Goal: Information Seeking & Learning: Learn about a topic

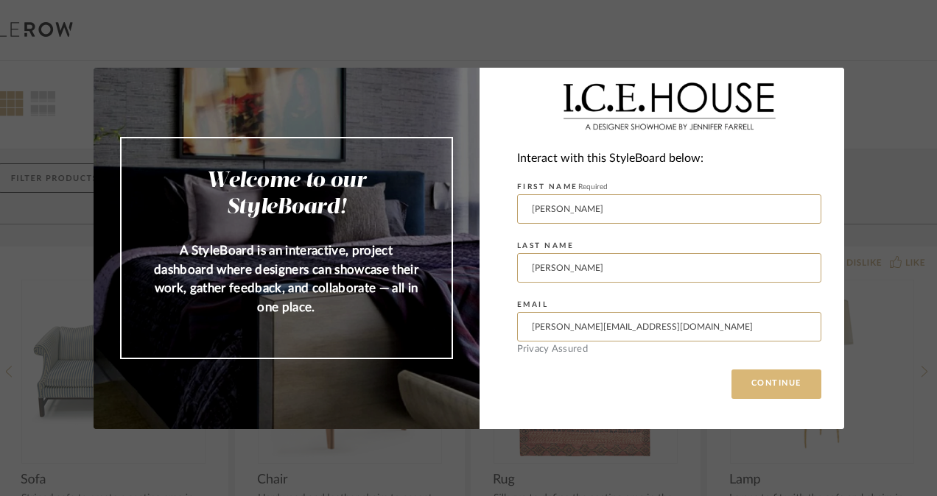
click at [748, 375] on button "CONTINUE" at bounding box center [776, 384] width 90 height 29
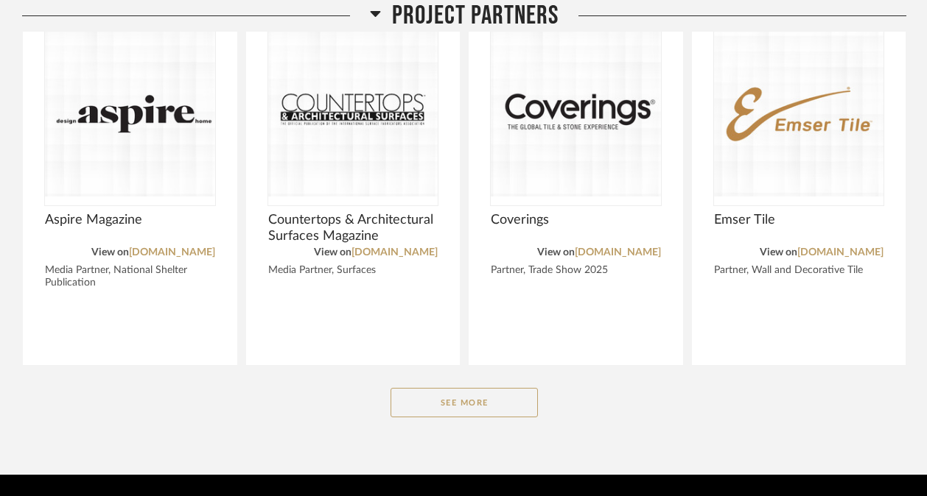
scroll to position [1802, 0]
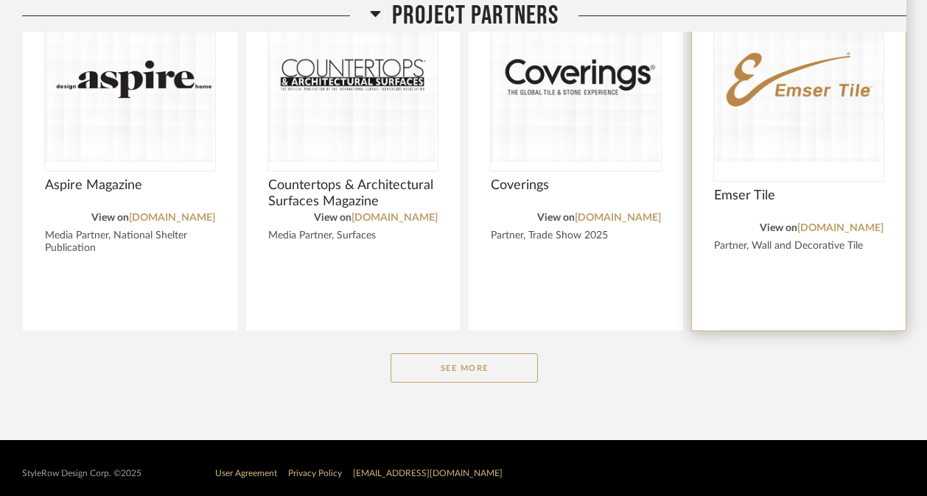
click at [740, 130] on img "0" at bounding box center [799, 77] width 170 height 184
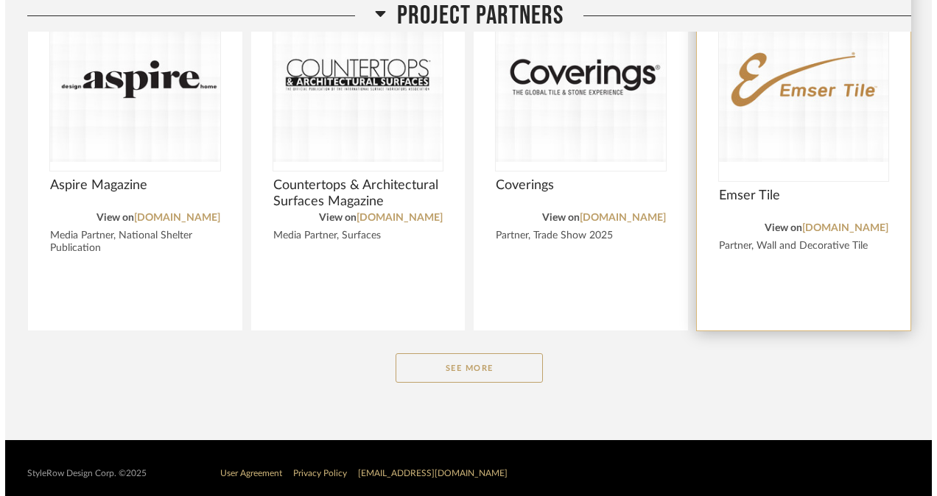
scroll to position [0, 0]
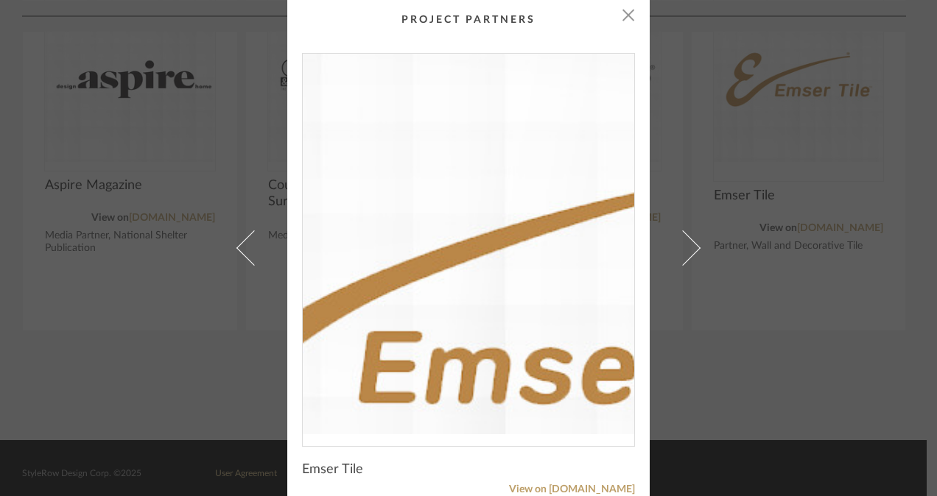
click at [454, 229] on img "0" at bounding box center [468, 244] width 331 height 381
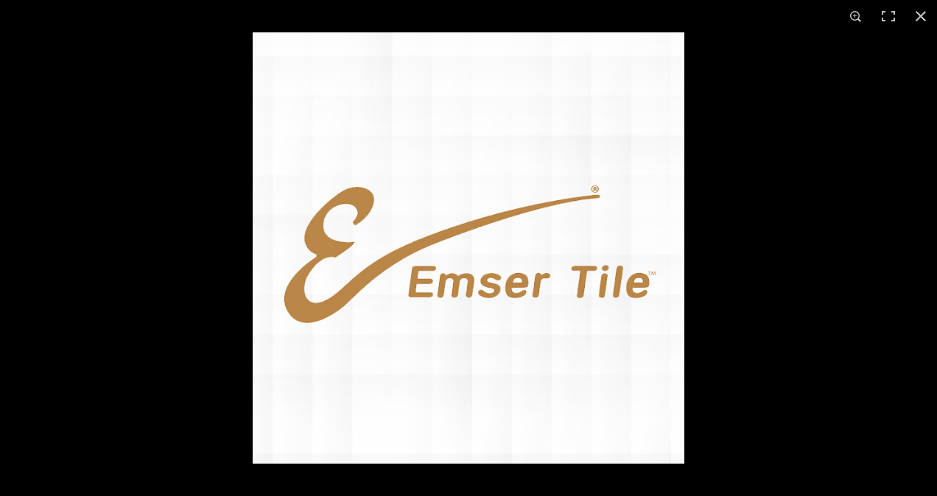
click at [454, 229] on img at bounding box center [469, 248] width 432 height 432
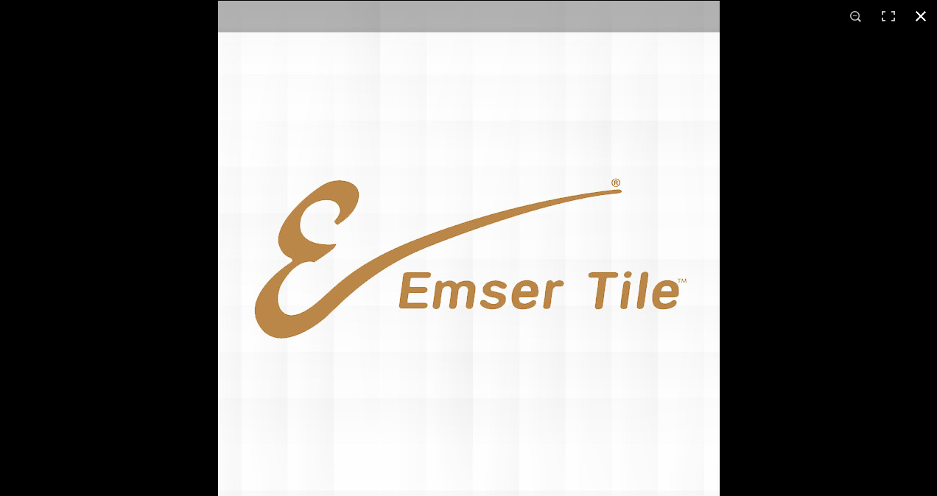
click at [921, 18] on button at bounding box center [921, 16] width 32 height 32
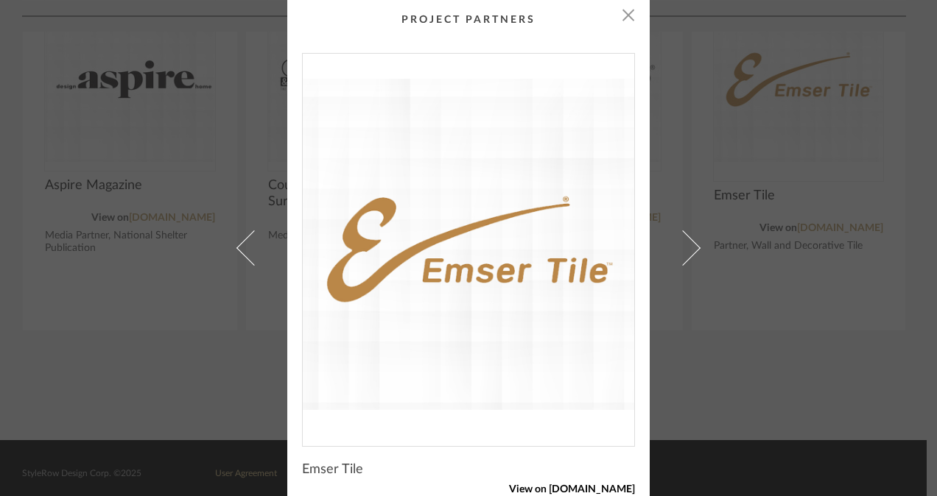
click at [584, 487] on link "View on [DOMAIN_NAME]" at bounding box center [468, 490] width 333 height 13
click at [625, 10] on span "button" at bounding box center [628, 14] width 29 height 29
